Goal: Navigation & Orientation: Find specific page/section

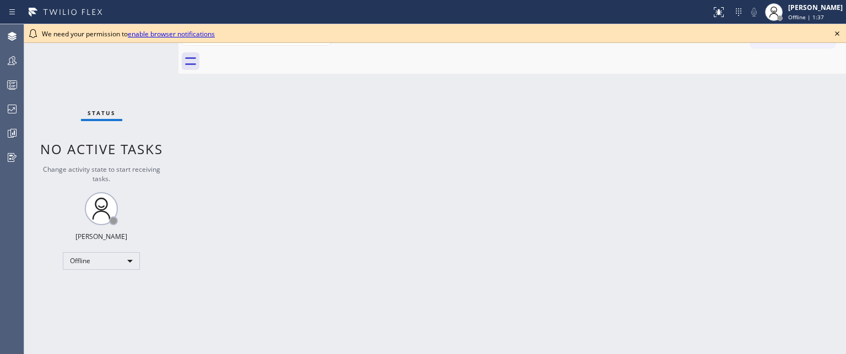
click at [320, 74] on div "Back to Dashboard Change Sender ID Customers Technicians Select a contact Outbo…" at bounding box center [511, 189] width 667 height 330
click at [13, 129] on icon at bounding box center [13, 133] width 6 height 8
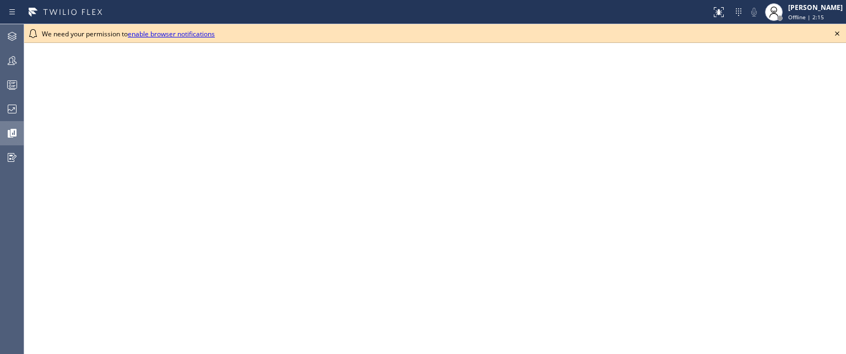
click at [180, 37] on link "enable browser notifications" at bounding box center [171, 33] width 87 height 9
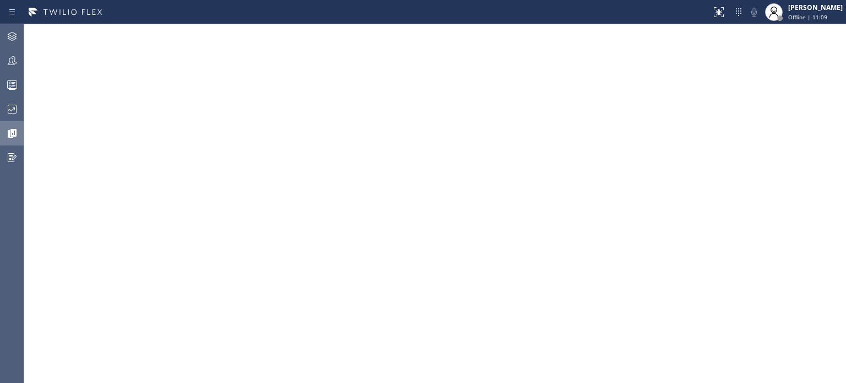
click at [14, 138] on icon at bounding box center [12, 133] width 13 height 13
click at [14, 134] on icon at bounding box center [12, 133] width 13 height 13
click at [8, 138] on icon at bounding box center [12, 133] width 13 height 13
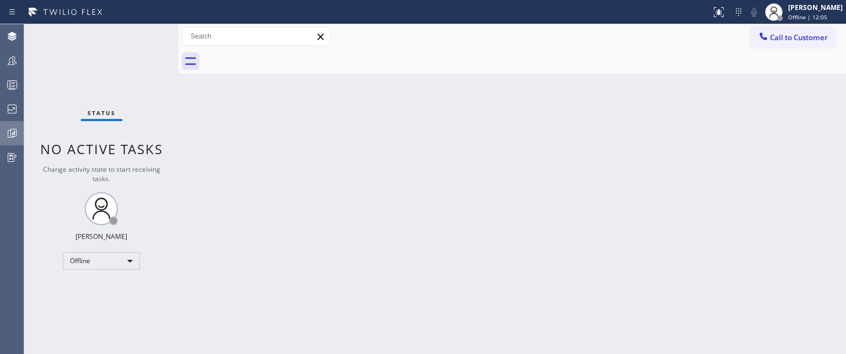
click at [12, 134] on icon at bounding box center [13, 133] width 3 height 4
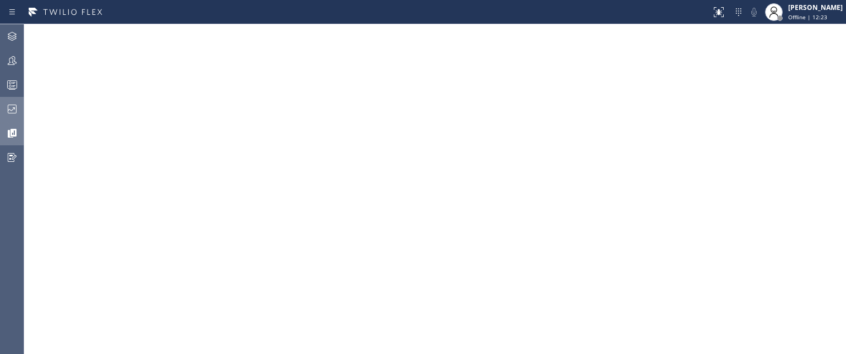
click at [13, 110] on icon at bounding box center [12, 108] width 13 height 13
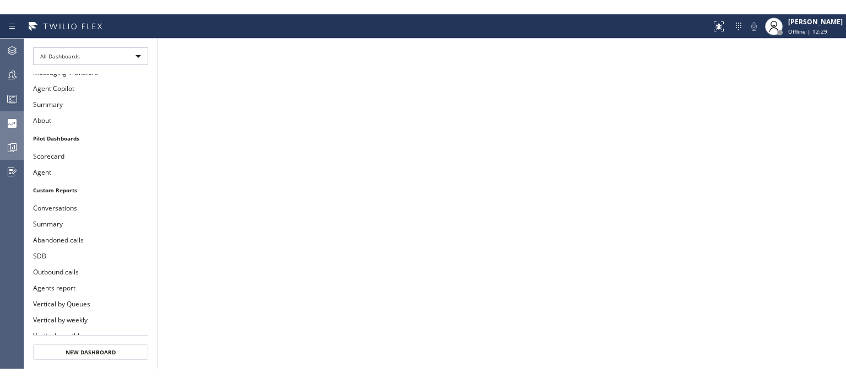
scroll to position [229, 0]
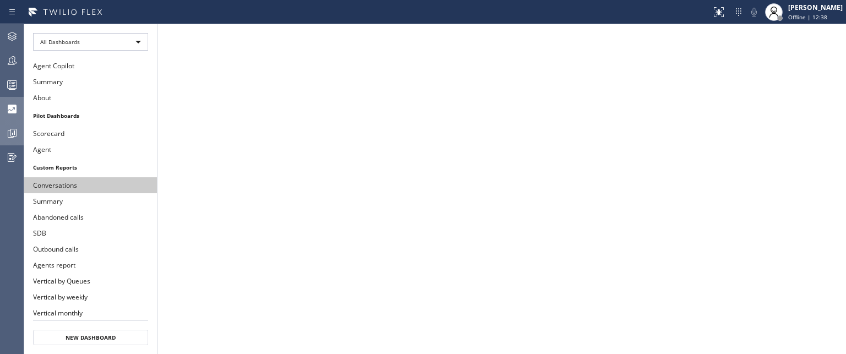
click at [78, 177] on button "Conversations" at bounding box center [90, 185] width 133 height 16
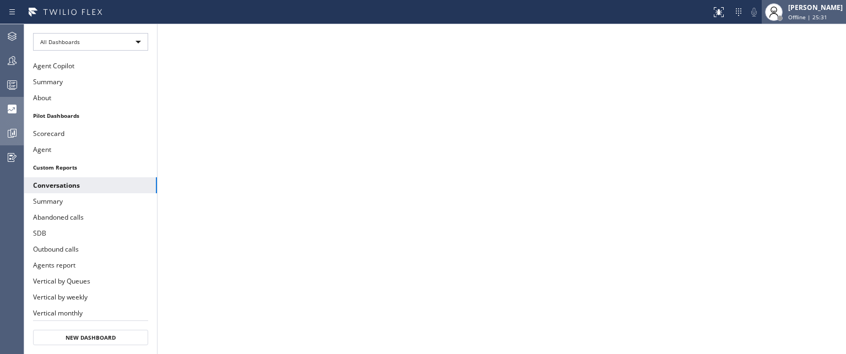
click at [788, 8] on div "[PERSON_NAME]" at bounding box center [815, 7] width 55 height 9
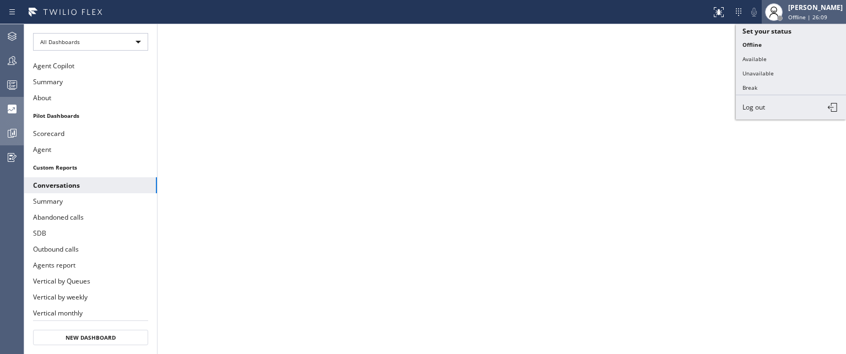
click at [789, 5] on div "[PERSON_NAME]" at bounding box center [815, 7] width 55 height 9
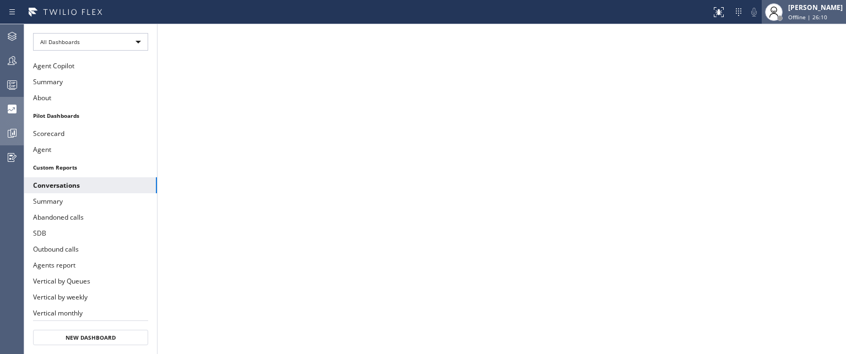
click at [777, 15] on div at bounding box center [780, 18] width 6 height 6
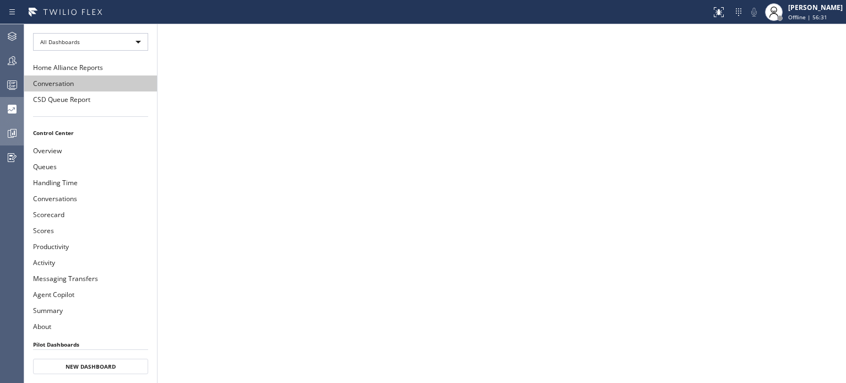
click at [53, 85] on button "Conversation" at bounding box center [90, 83] width 133 height 16
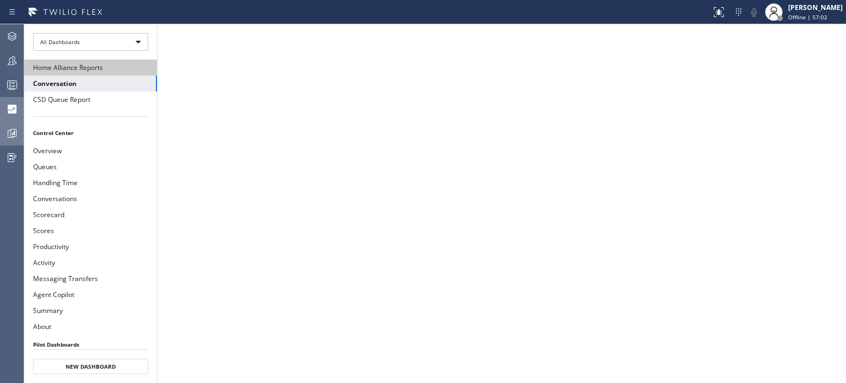
click at [73, 66] on button "Home Alliance Reports" at bounding box center [90, 67] width 133 height 16
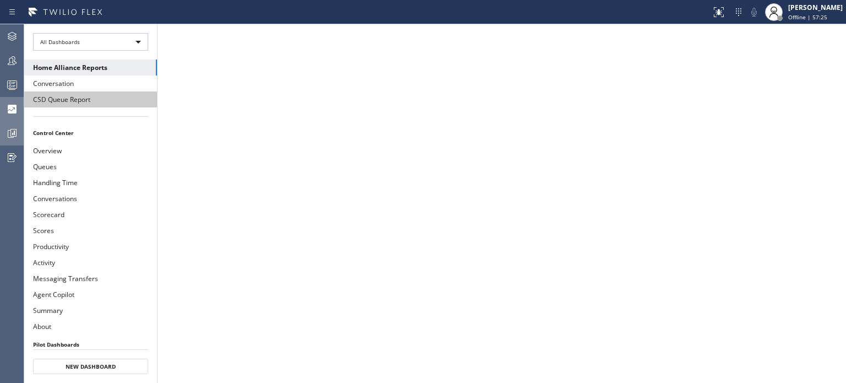
click at [69, 97] on button "CSD Queue Report" at bounding box center [90, 99] width 133 height 16
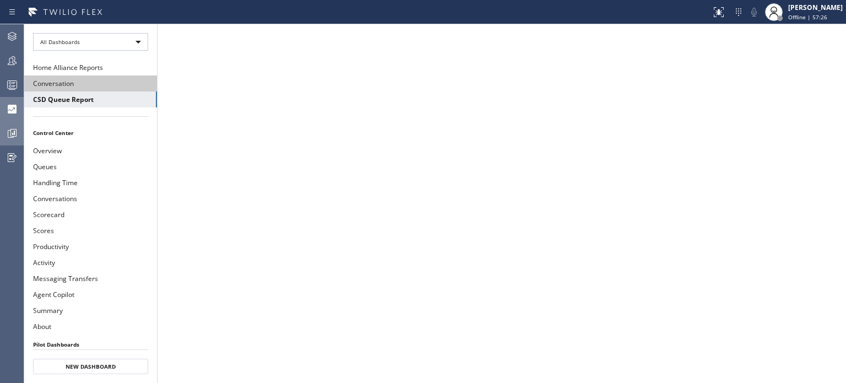
click at [63, 78] on button "Conversation" at bounding box center [90, 83] width 133 height 16
click at [11, 129] on icon at bounding box center [13, 133] width 6 height 8
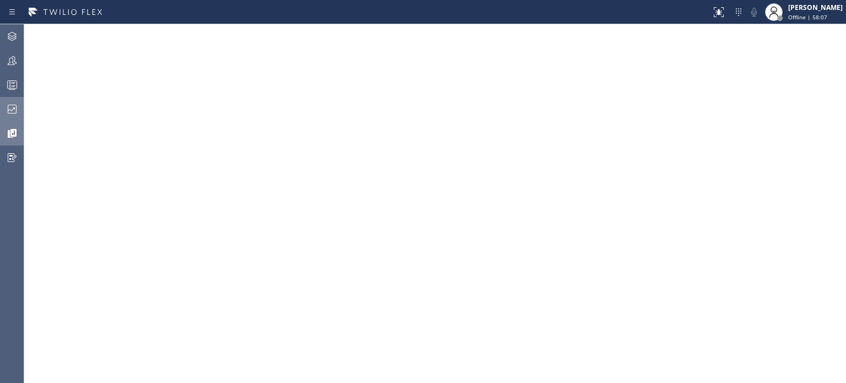
click at [12, 107] on icon at bounding box center [12, 108] width 13 height 13
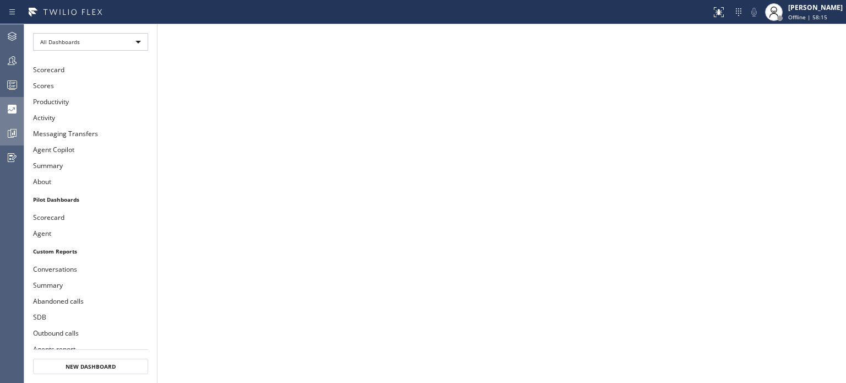
scroll to position [90, 0]
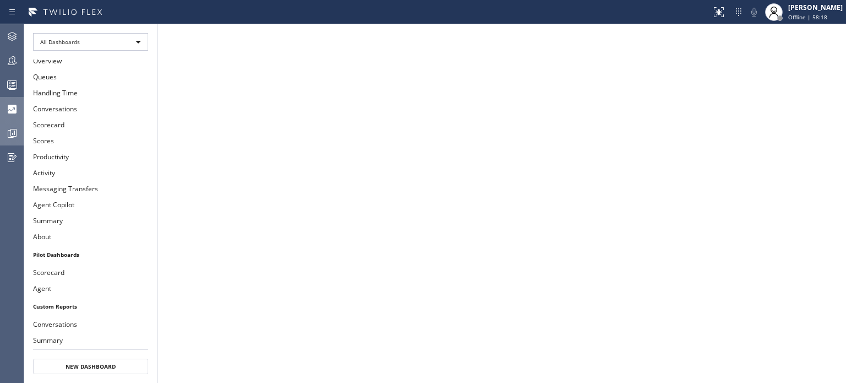
click at [13, 126] on div at bounding box center [12, 133] width 24 height 22
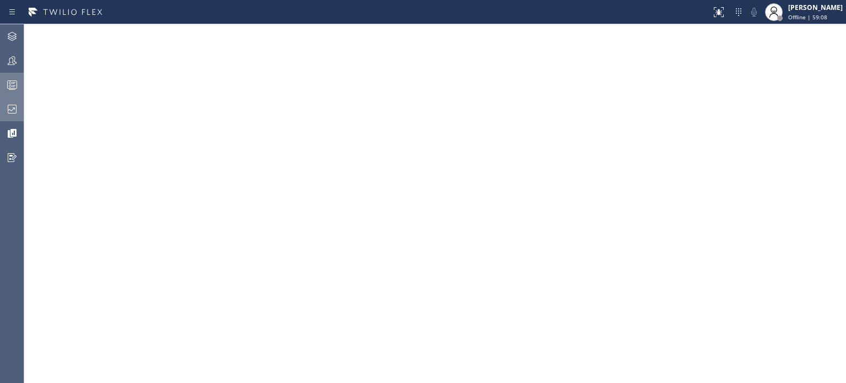
click at [3, 89] on div at bounding box center [12, 84] width 24 height 13
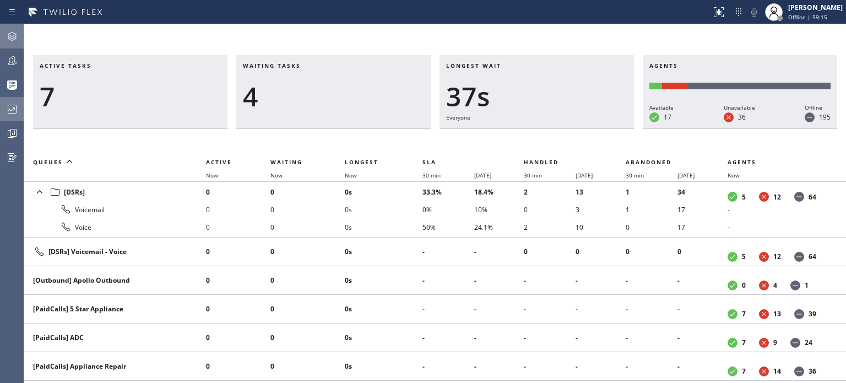
click at [14, 42] on icon at bounding box center [12, 36] width 13 height 13
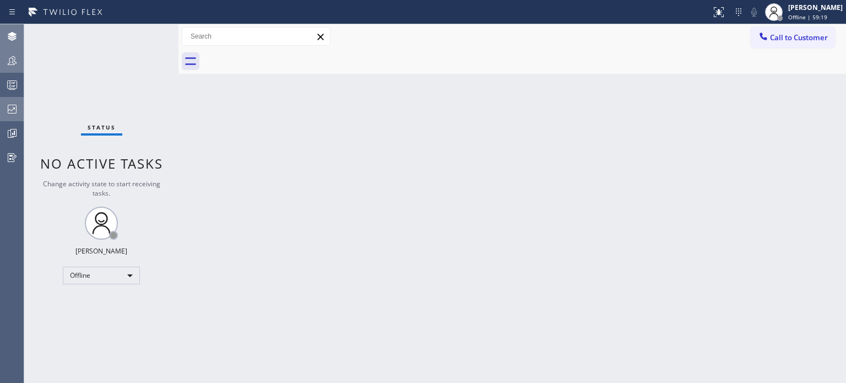
click at [20, 59] on div at bounding box center [12, 60] width 24 height 13
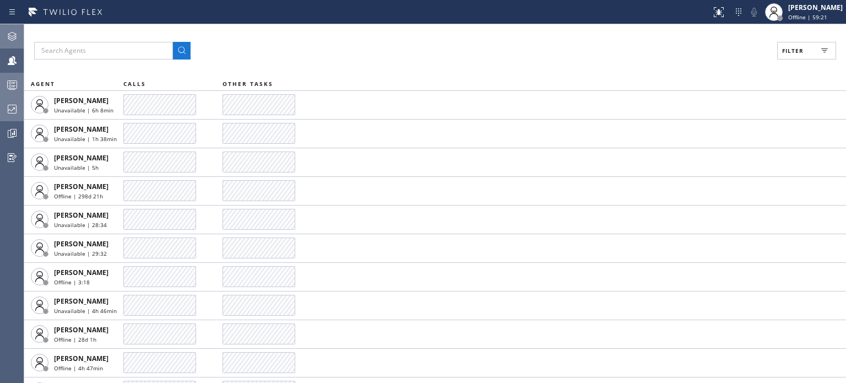
click at [9, 84] on icon at bounding box center [12, 84] width 13 height 13
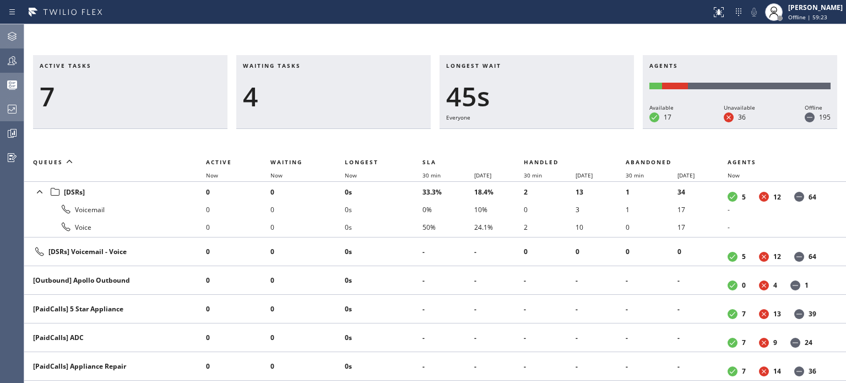
click at [11, 108] on icon at bounding box center [12, 108] width 13 height 13
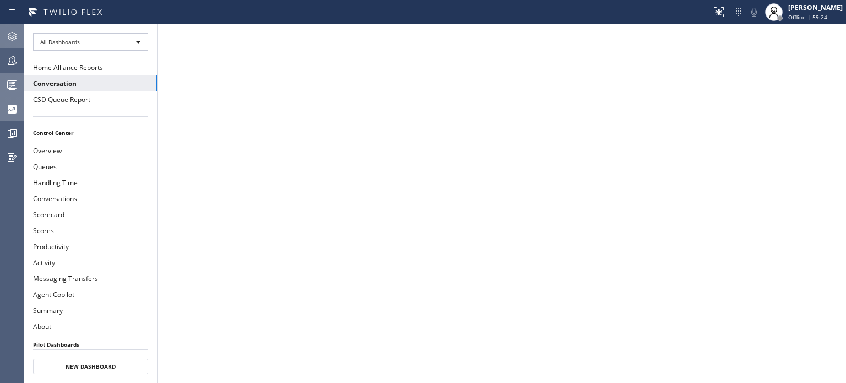
click at [13, 128] on icon at bounding box center [12, 133] width 13 height 13
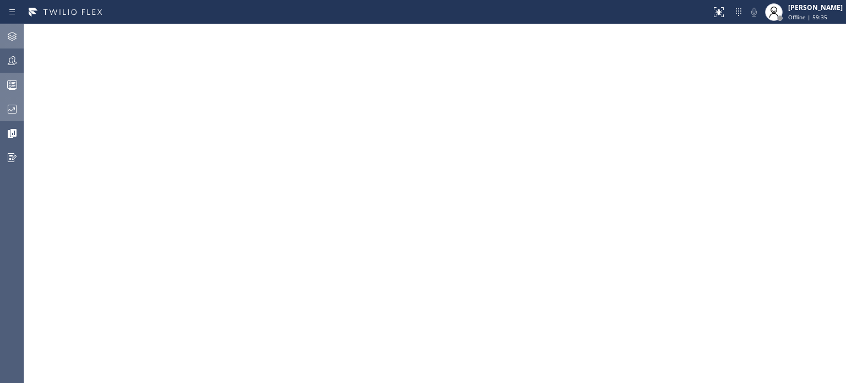
click at [14, 131] on icon at bounding box center [12, 133] width 13 height 13
click at [18, 148] on div at bounding box center [12, 157] width 24 height 22
click at [9, 68] on div at bounding box center [12, 61] width 24 height 22
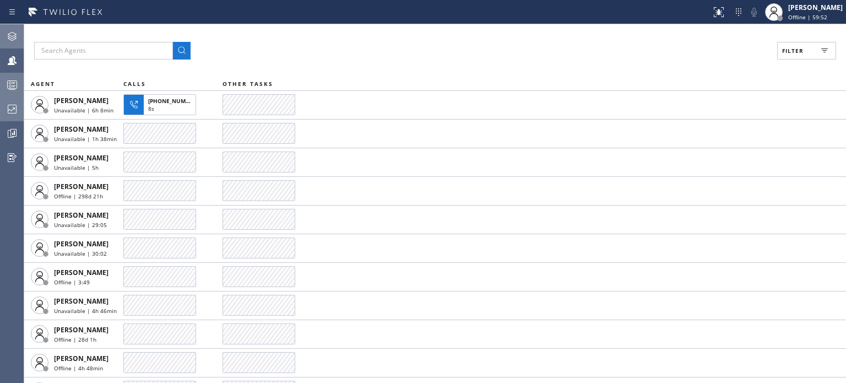
click at [12, 36] on icon at bounding box center [12, 36] width 9 height 9
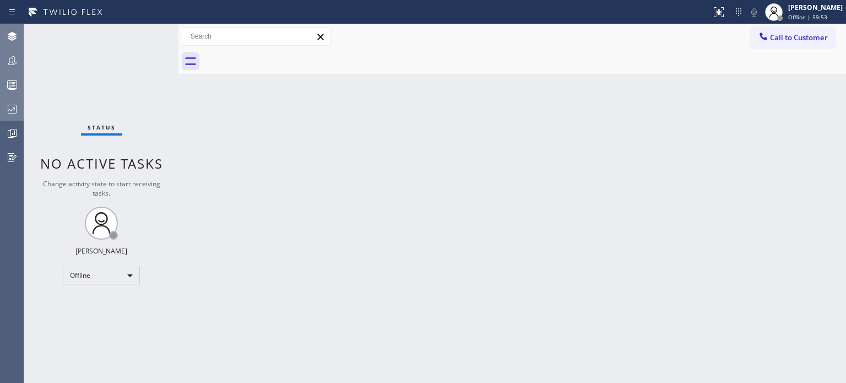
click at [12, 70] on div at bounding box center [12, 61] width 24 height 22
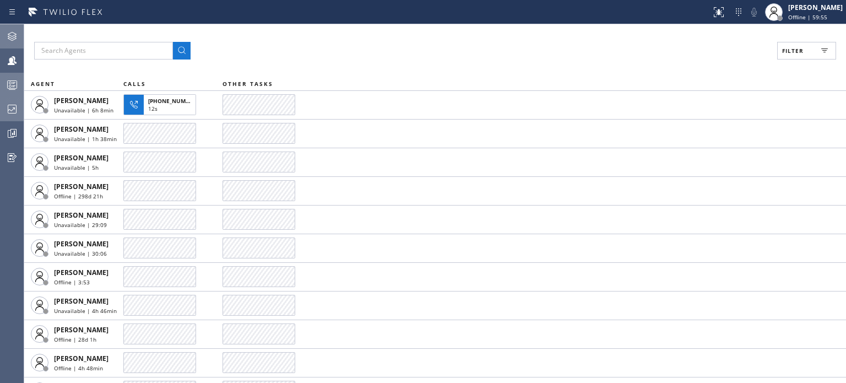
click at [13, 88] on icon at bounding box center [12, 84] width 13 height 13
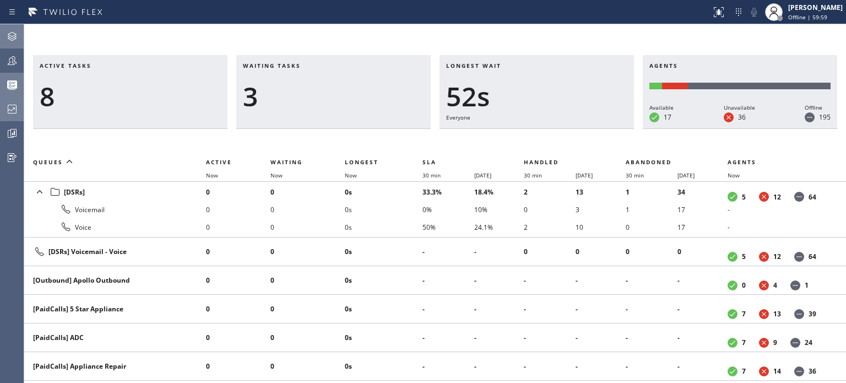
click at [15, 104] on icon at bounding box center [12, 108] width 13 height 13
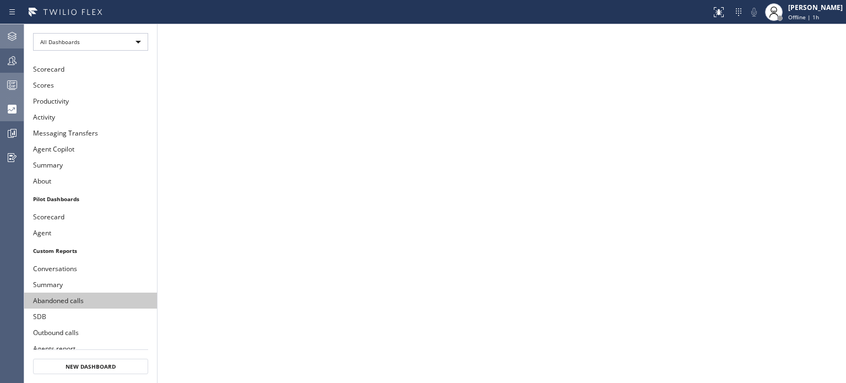
scroll to position [200, 0]
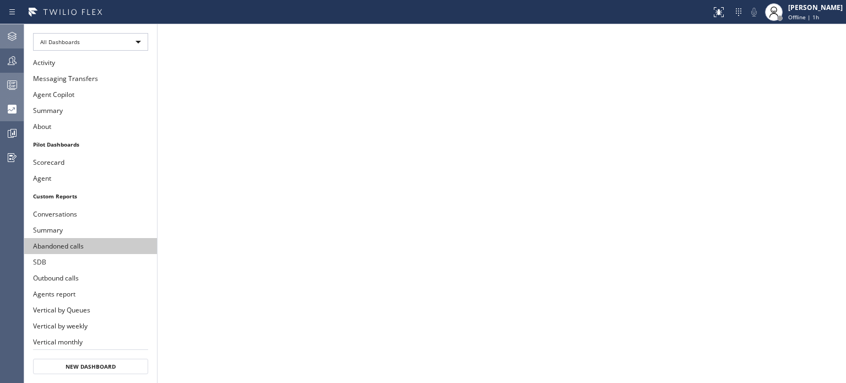
click at [83, 286] on button "Agents report" at bounding box center [90, 294] width 133 height 16
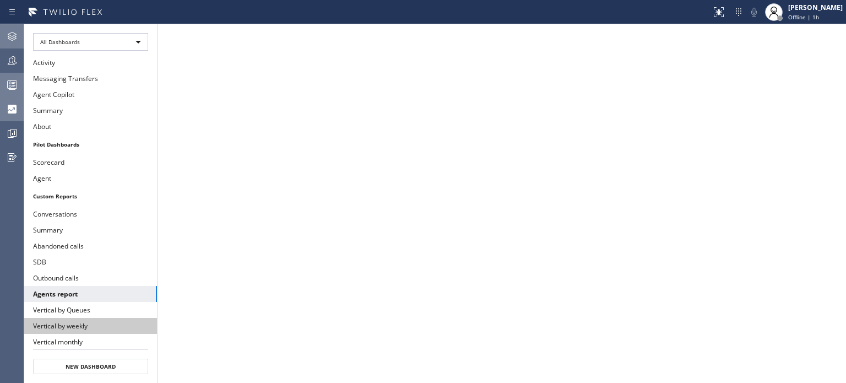
click at [81, 318] on button "Vertical by weekly" at bounding box center [90, 326] width 133 height 16
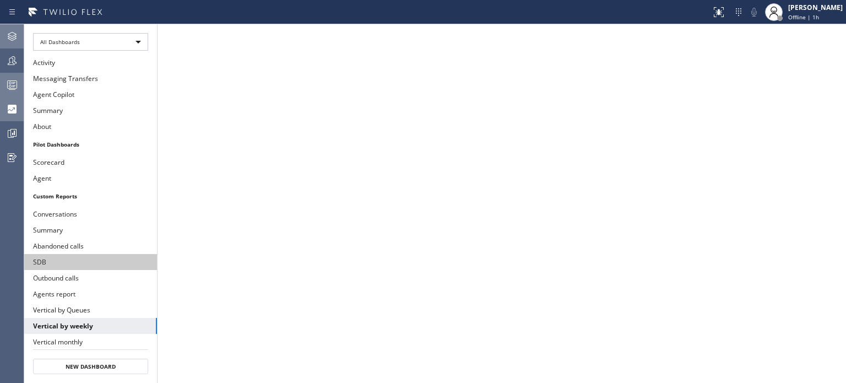
scroll to position [90, 0]
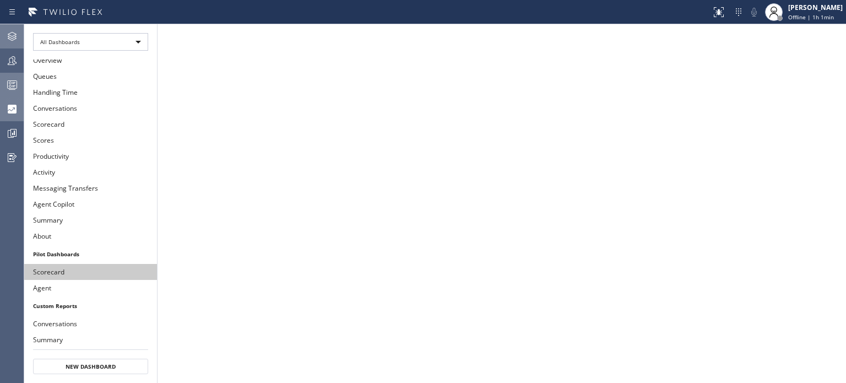
click at [55, 264] on button "Scorecard" at bounding box center [90, 272] width 133 height 16
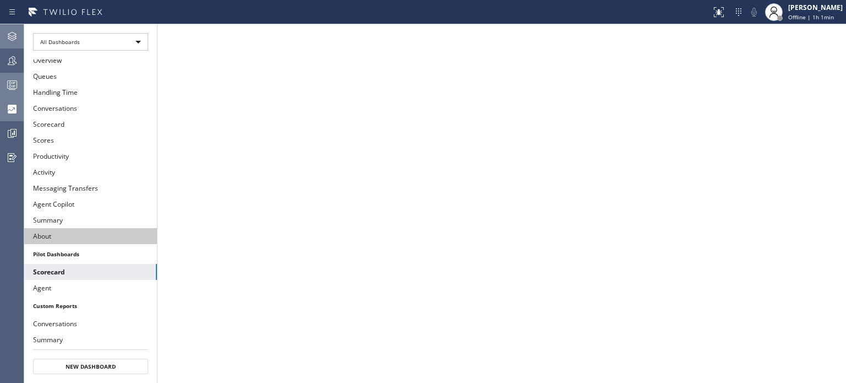
click at [53, 229] on button "About" at bounding box center [90, 236] width 133 height 16
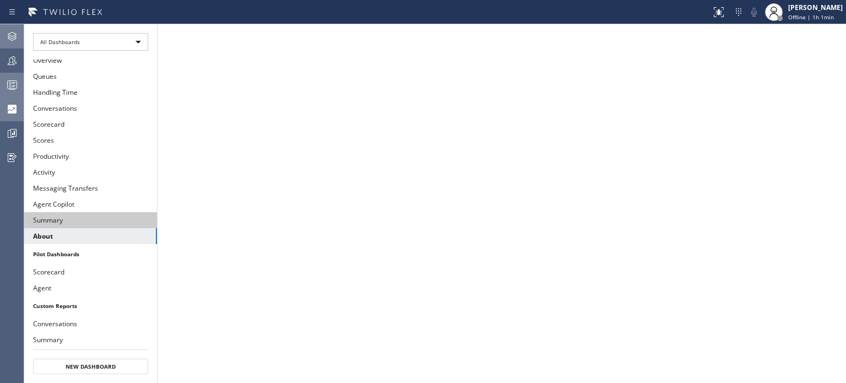
click at [53, 215] on button "Summary" at bounding box center [90, 220] width 133 height 16
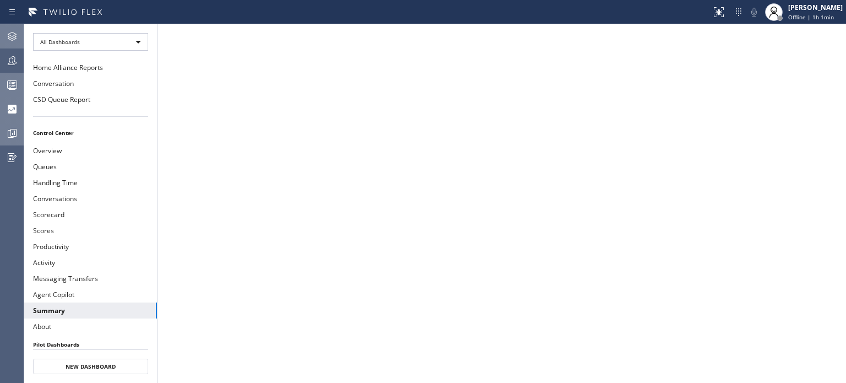
click at [8, 132] on icon at bounding box center [12, 133] width 8 height 8
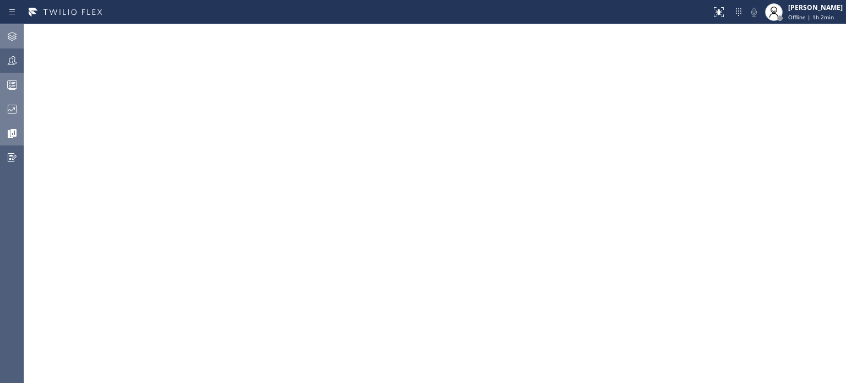
click at [7, 100] on div at bounding box center [12, 109] width 24 height 22
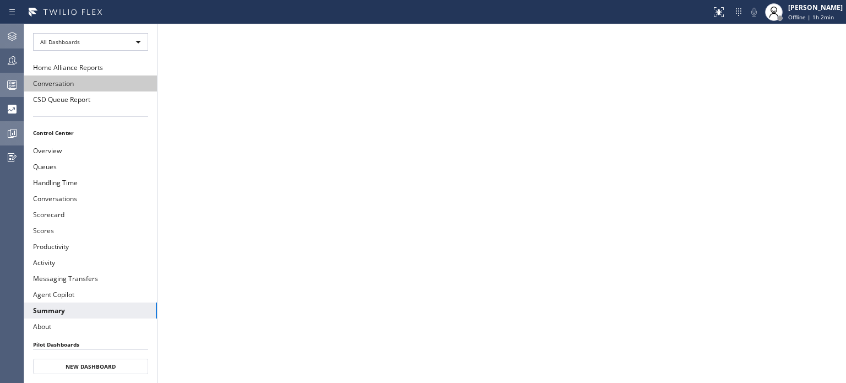
click at [51, 89] on button "Conversation" at bounding box center [90, 83] width 133 height 16
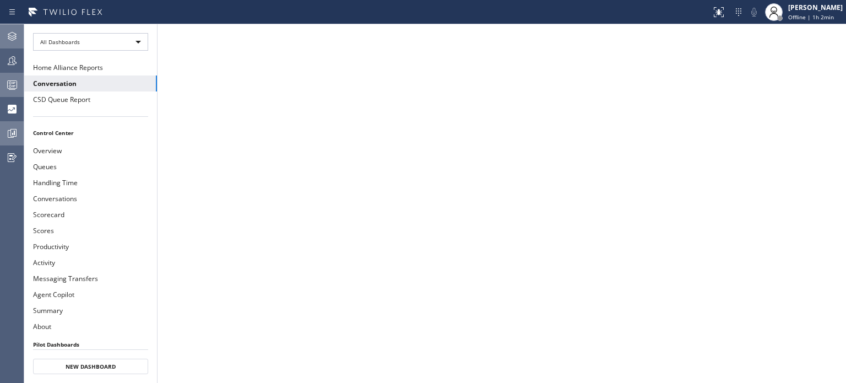
click at [15, 132] on icon at bounding box center [12, 133] width 13 height 13
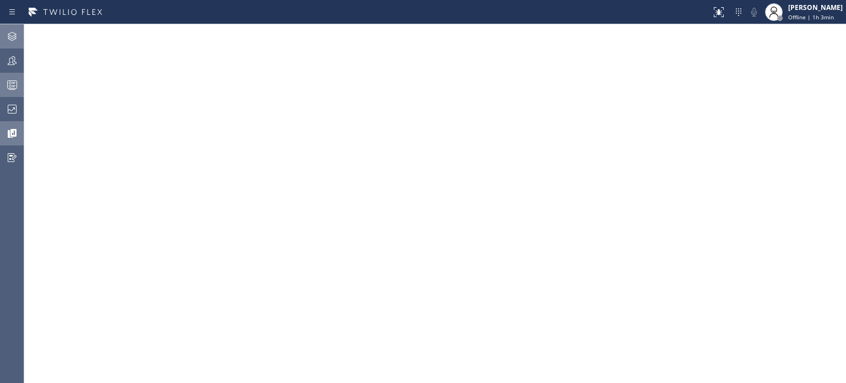
click at [8, 107] on icon at bounding box center [12, 108] width 13 height 13
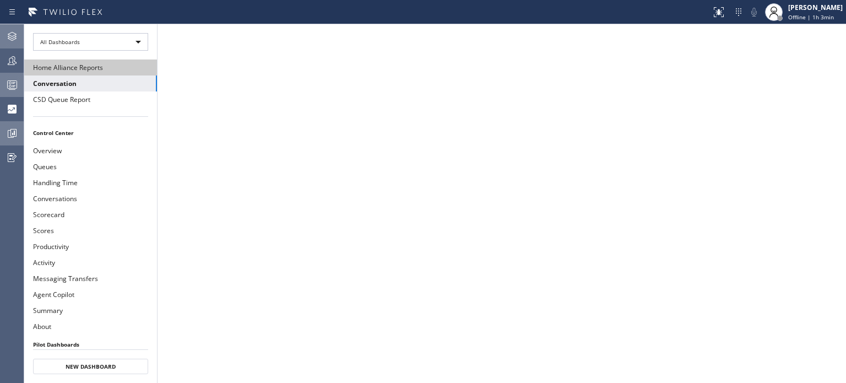
click at [77, 72] on button "Home Alliance Reports" at bounding box center [90, 67] width 133 height 16
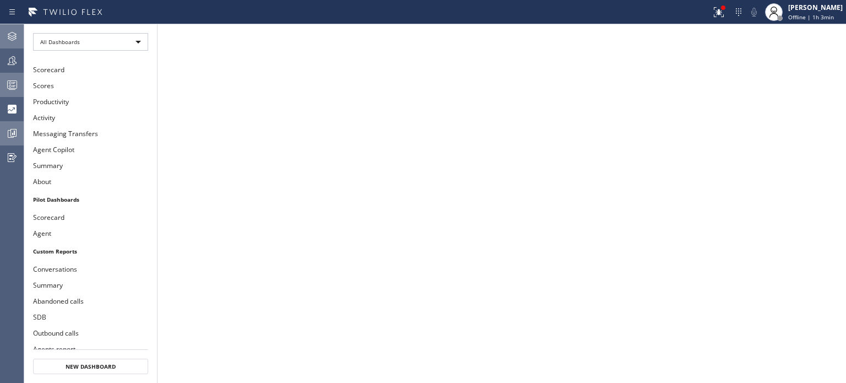
scroll to position [200, 0]
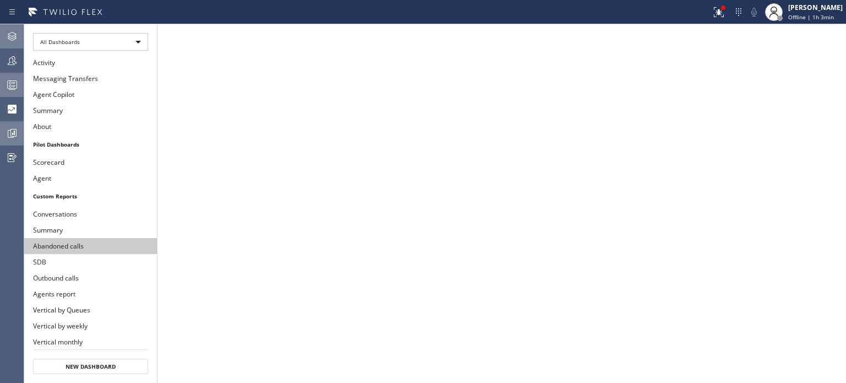
click at [93, 238] on button "Abandoned calls" at bounding box center [90, 246] width 133 height 16
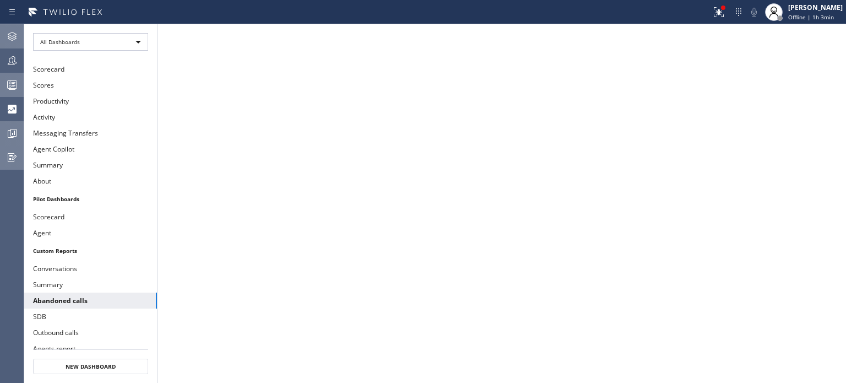
click at [11, 156] on icon at bounding box center [12, 157] width 9 height 9
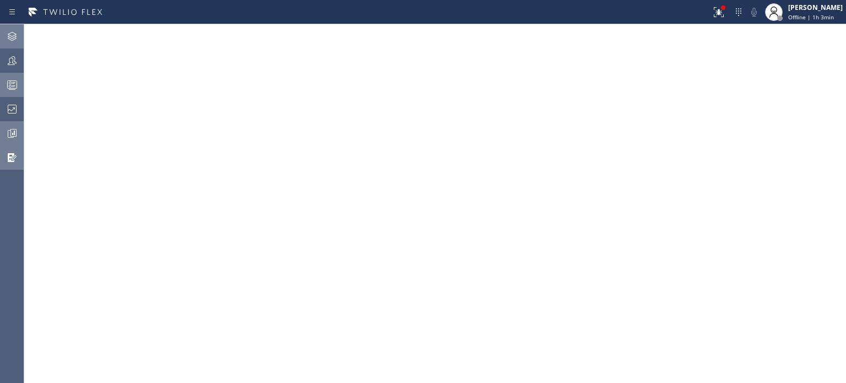
click at [8, 86] on rect at bounding box center [12, 85] width 9 height 8
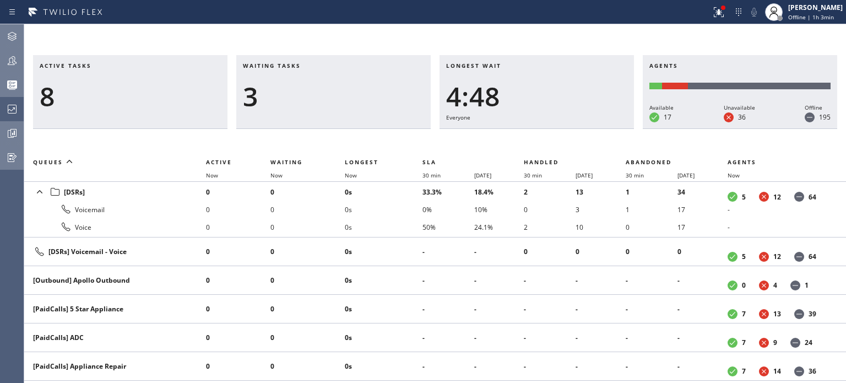
click at [9, 67] on icon at bounding box center [12, 60] width 13 height 13
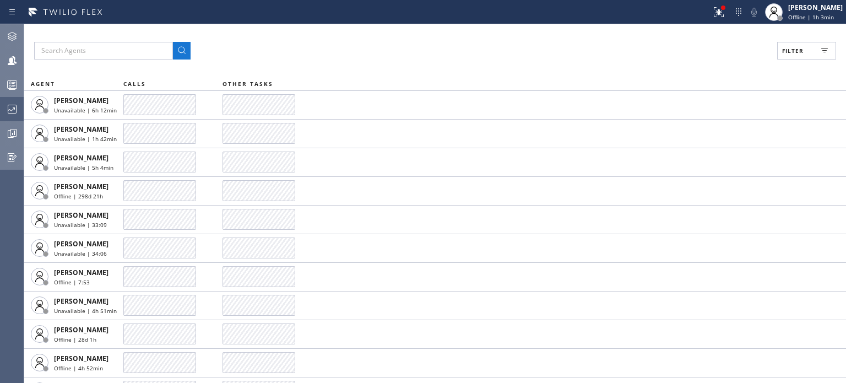
click at [2, 27] on div at bounding box center [12, 36] width 24 height 22
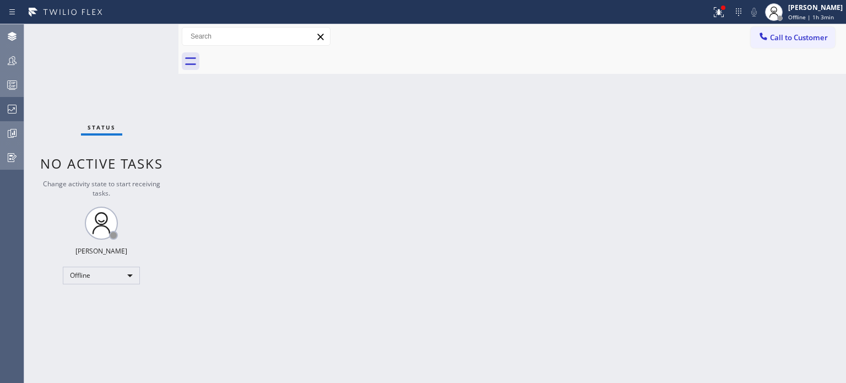
click at [9, 32] on icon at bounding box center [12, 36] width 13 height 13
click at [9, 11] on icon at bounding box center [12, 12] width 13 height 13
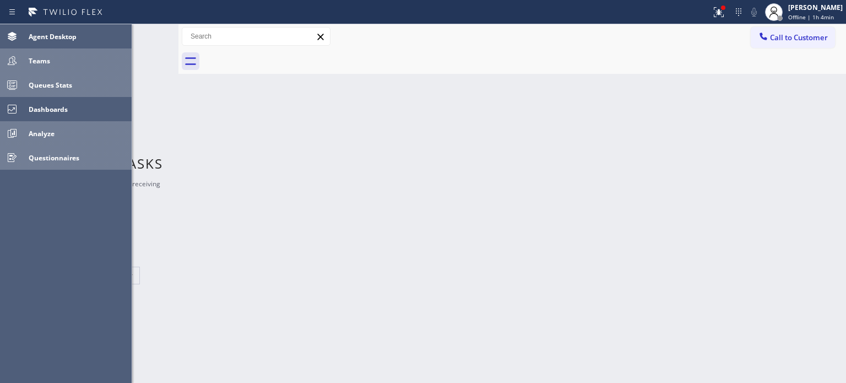
click at [79, 55] on div "Teams" at bounding box center [77, 61] width 107 height 18
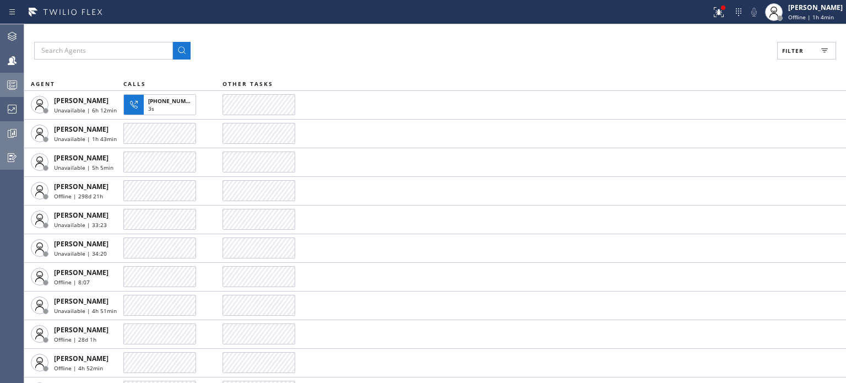
click at [12, 67] on div at bounding box center [12, 61] width 24 height 22
click at [6, 37] on icon at bounding box center [12, 36] width 13 height 13
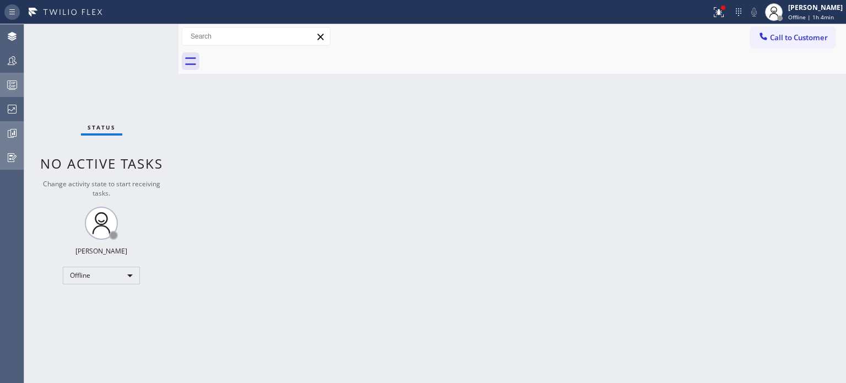
click at [9, 3] on div at bounding box center [14, 12] width 20 height 18
click at [10, 16] on icon at bounding box center [12, 12] width 13 height 13
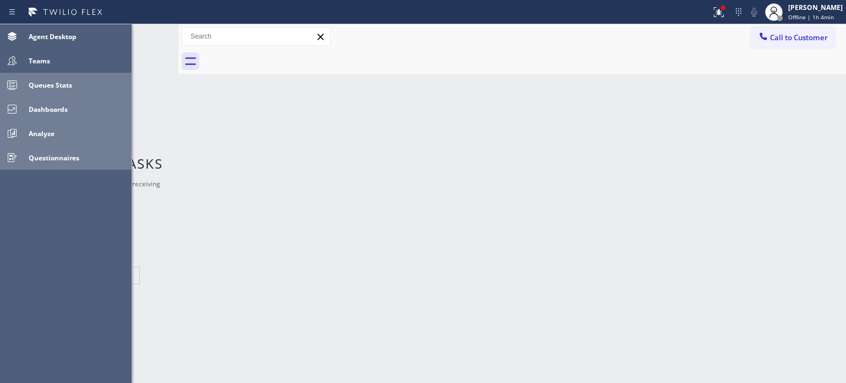
click at [56, 119] on button "Dashboards" at bounding box center [66, 109] width 132 height 24
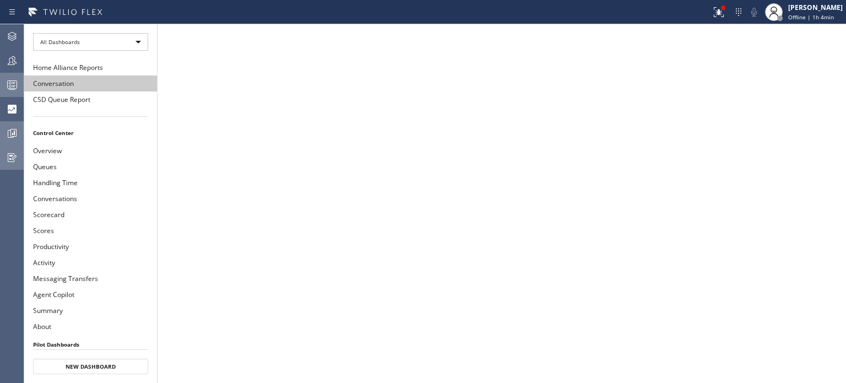
click at [52, 80] on button "Conversation" at bounding box center [90, 83] width 133 height 16
click at [20, 83] on div at bounding box center [12, 84] width 24 height 13
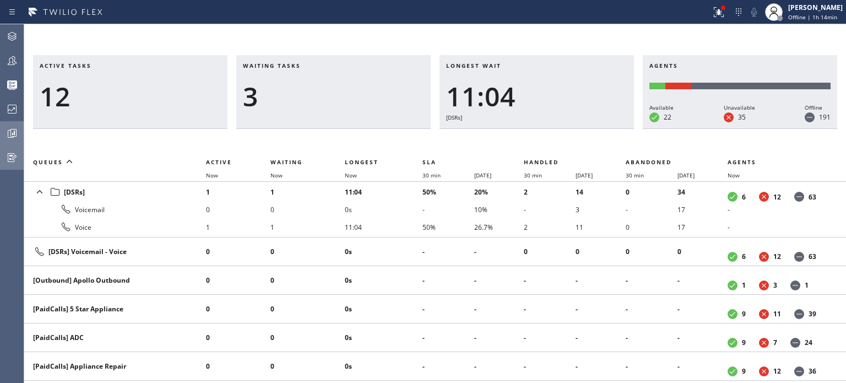
click at [11, 66] on icon at bounding box center [12, 60] width 13 height 13
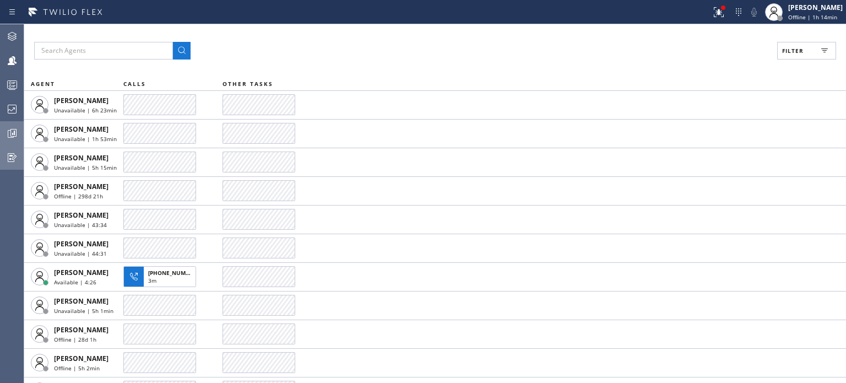
click at [11, 35] on icon at bounding box center [12, 36] width 13 height 13
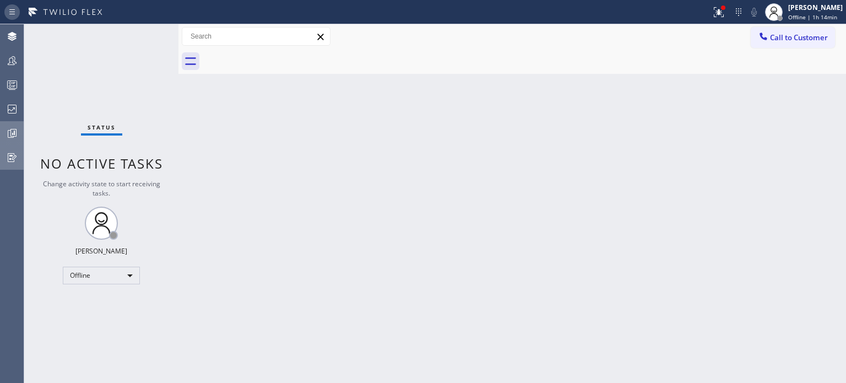
click at [4, 14] on div at bounding box center [11, 12] width 15 height 13
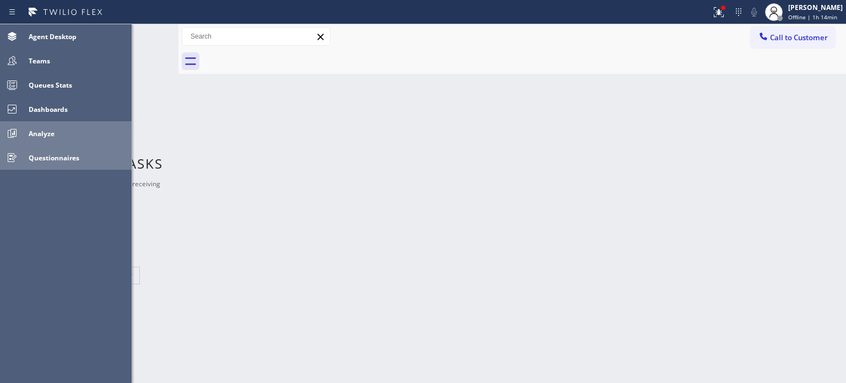
click at [68, 140] on div "Analyze" at bounding box center [77, 133] width 107 height 18
